Goal: Find specific page/section: Find specific page/section

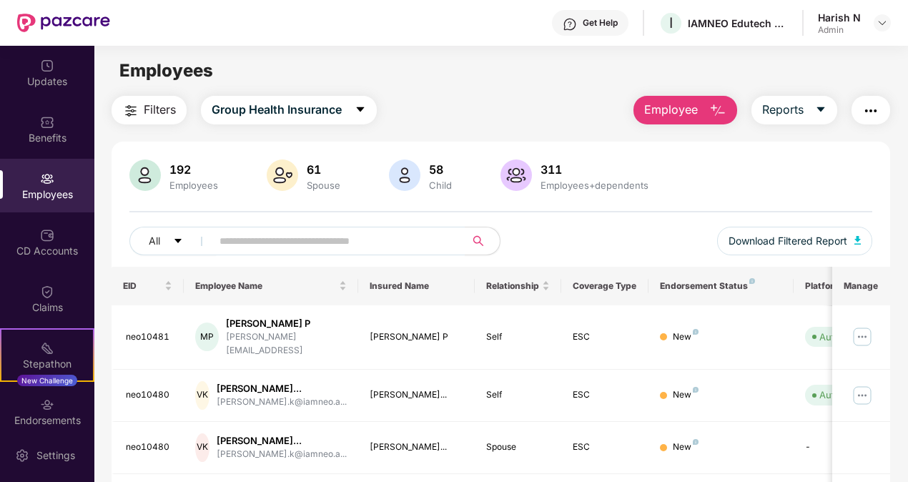
click at [823, 204] on div "192 Employees 61 Spouse 58 Child 311 Employees+dependents All Download Filtered…" at bounding box center [501, 212] width 779 height 107
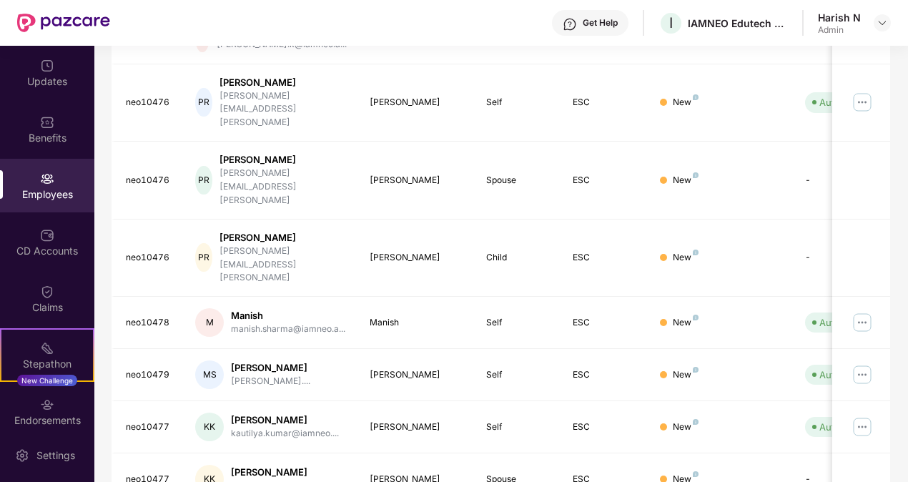
scroll to position [418, 0]
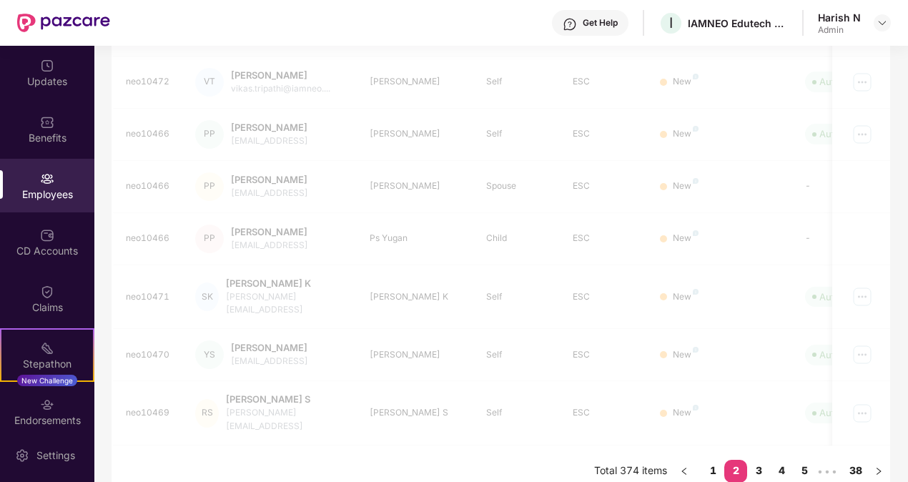
scroll to position [393, 0]
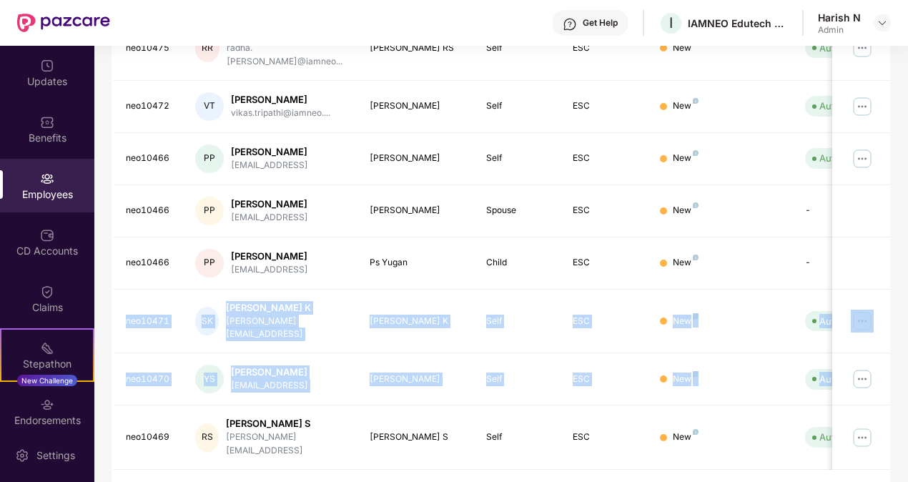
drag, startPoint x: 904, startPoint y: 332, endPoint x: 904, endPoint y: 267, distance: 65.8
click at [904, 267] on div "Filters Group Health Insurance Employee Reports 192 Employees 61 Spouse 58 Chil…" at bounding box center [500, 112] width 813 height 819
drag, startPoint x: 904, startPoint y: 267, endPoint x: 852, endPoint y: 263, distance: 52.3
click at [852, 263] on td at bounding box center [861, 263] width 58 height 52
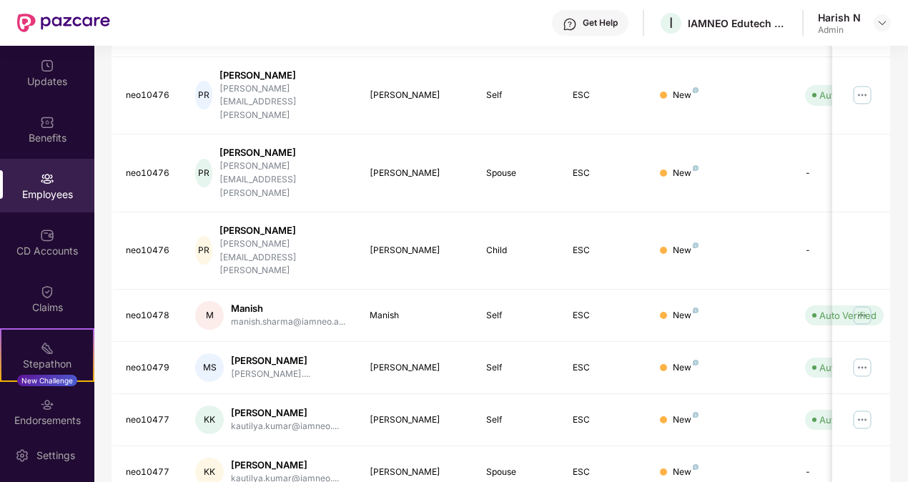
scroll to position [418, 0]
